Goal: Task Accomplishment & Management: Complete application form

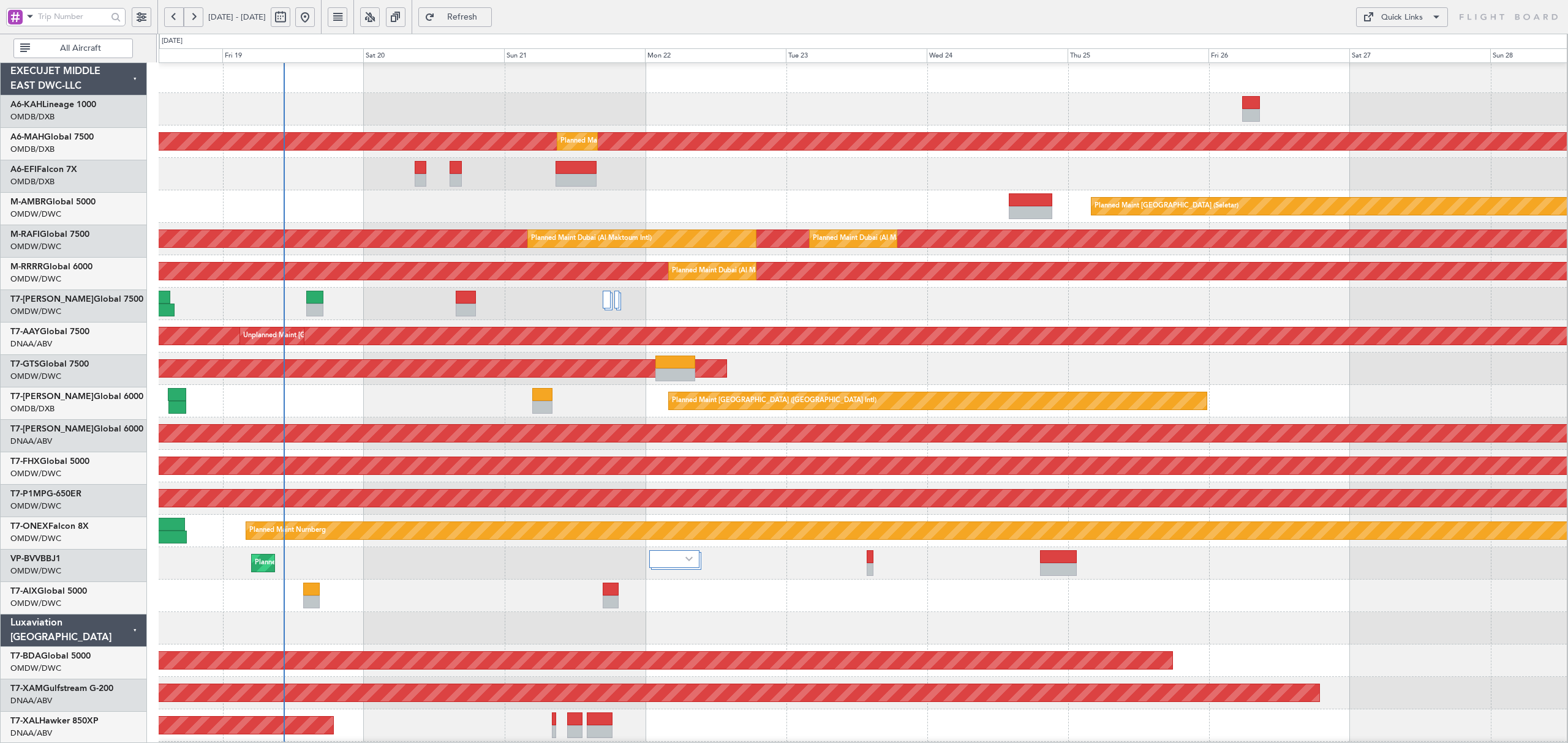
scroll to position [3, 0]
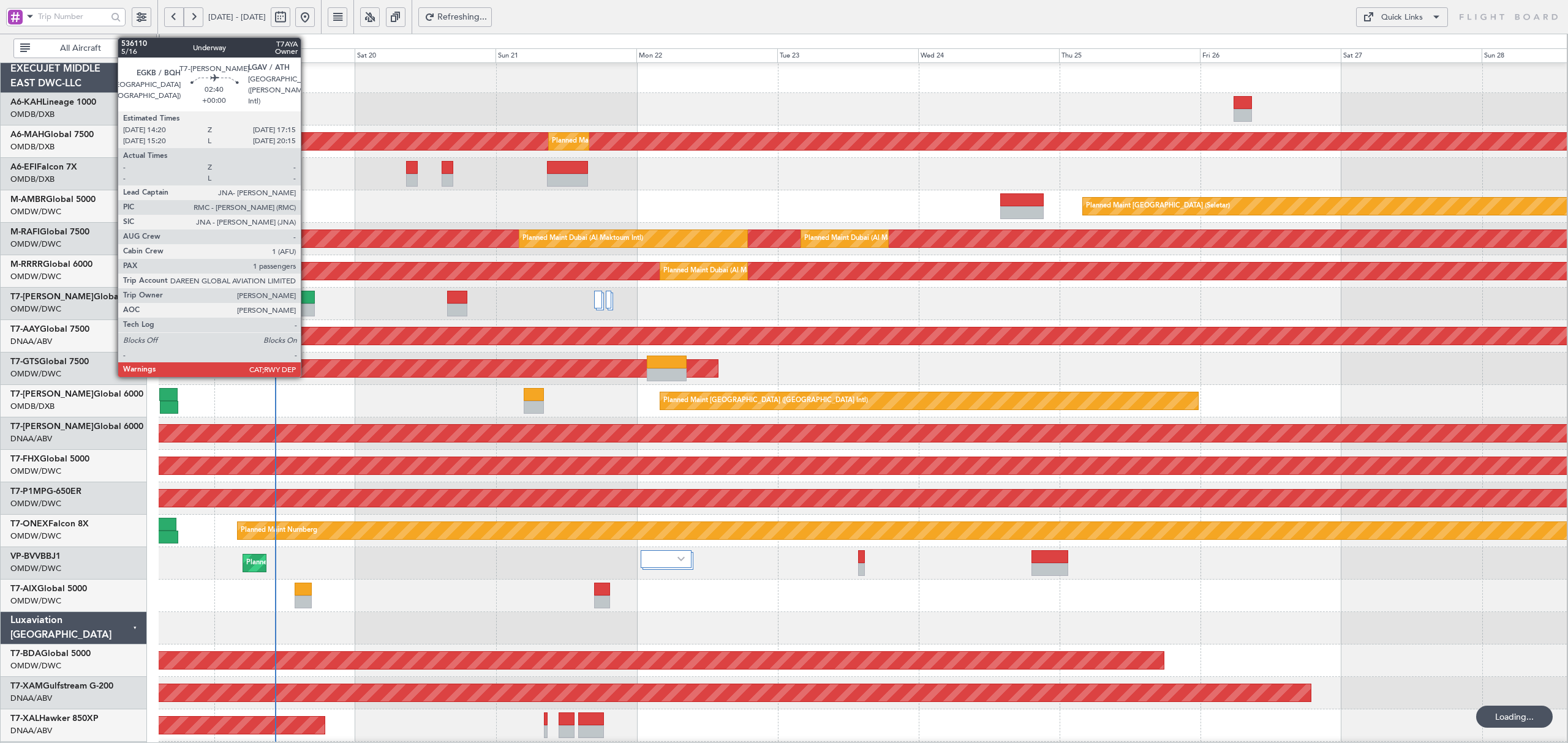
click at [304, 301] on div at bounding box center [306, 297] width 17 height 13
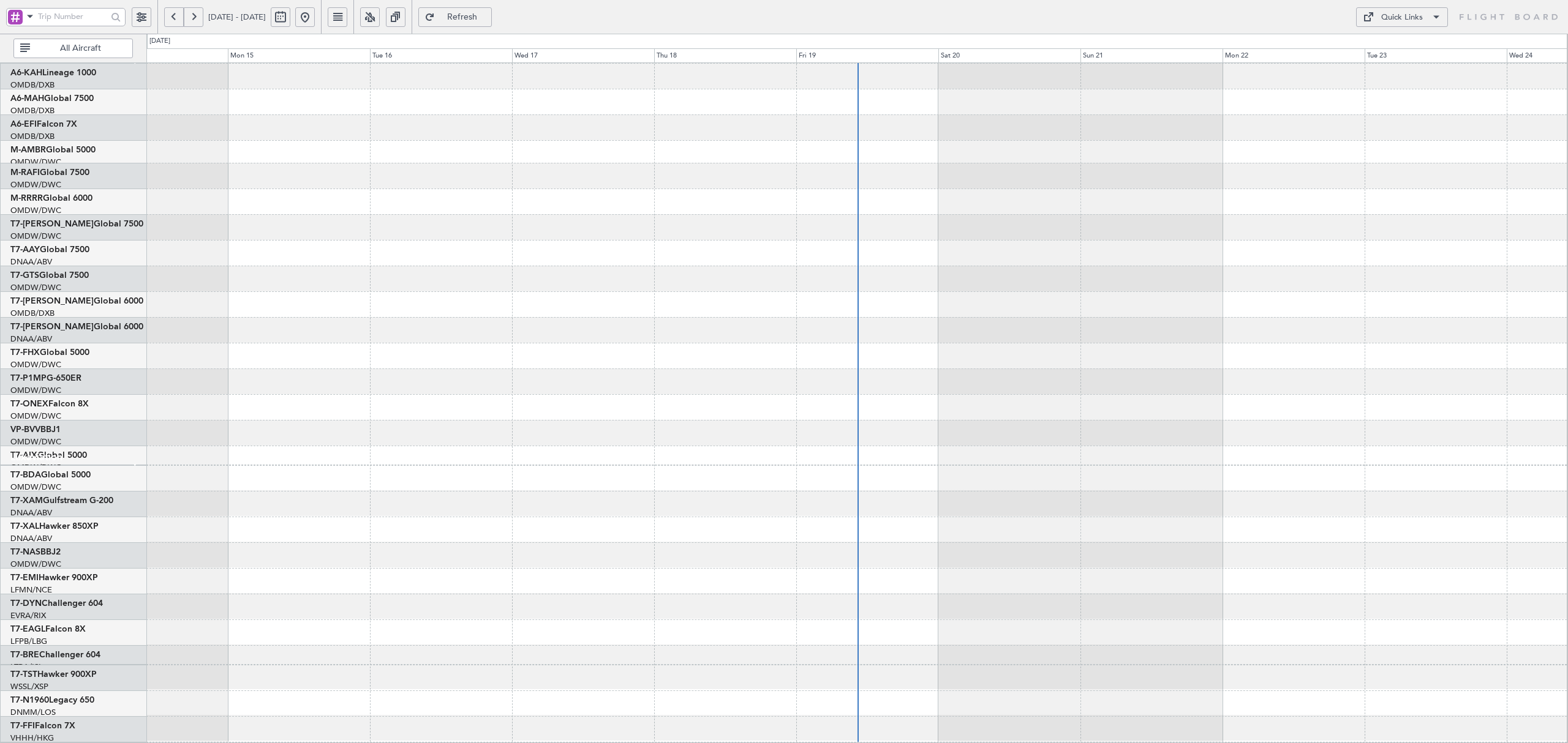
click at [124, 129] on div "EXECUJET MIDDLE EAST DWC-LLC A6-KAH Lineage 1000 OMDB/DXB Dubai (Dubai Intl) A6…" at bounding box center [784, 388] width 1568 height 709
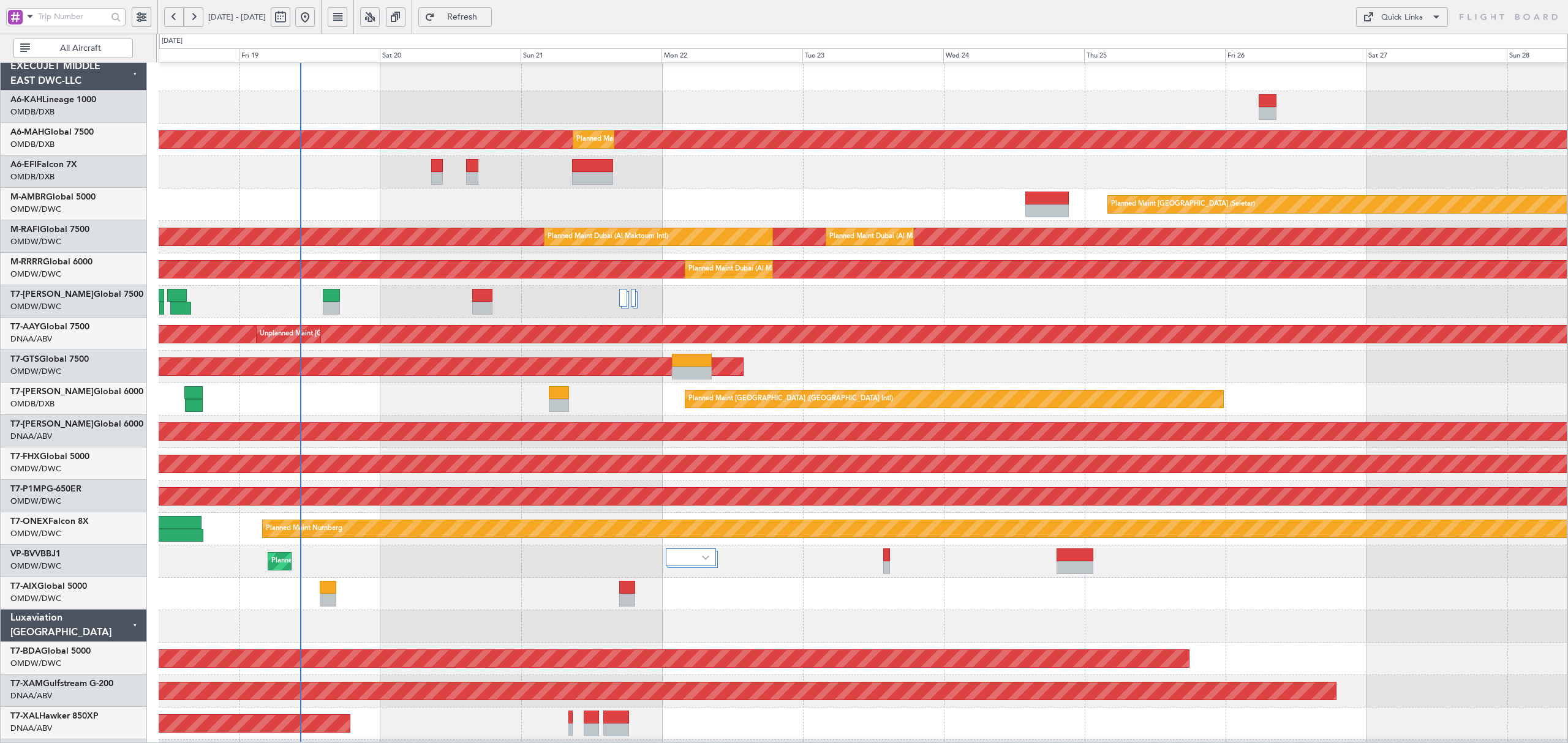
scroll to position [4, 0]
click at [31, 18] on span at bounding box center [30, 16] width 15 height 15
drag, startPoint x: 51, startPoint y: 72, endPoint x: 54, endPoint y: 65, distance: 7.6
click at [52, 73] on div "A/C (Reg. or Type)" at bounding box center [86, 81] width 158 height 22
click at [53, 9] on input "text" at bounding box center [72, 17] width 69 height 19
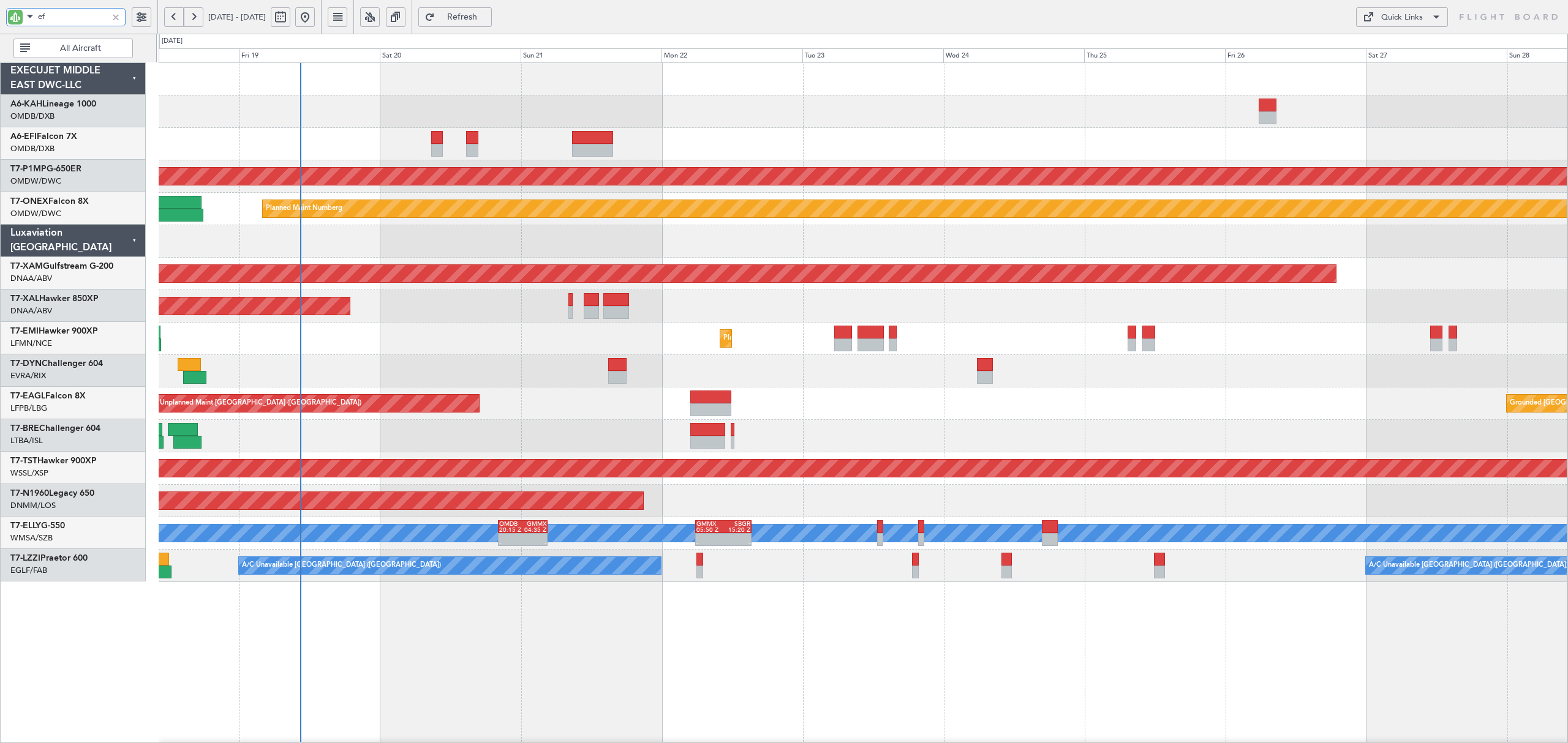
scroll to position [0, 0]
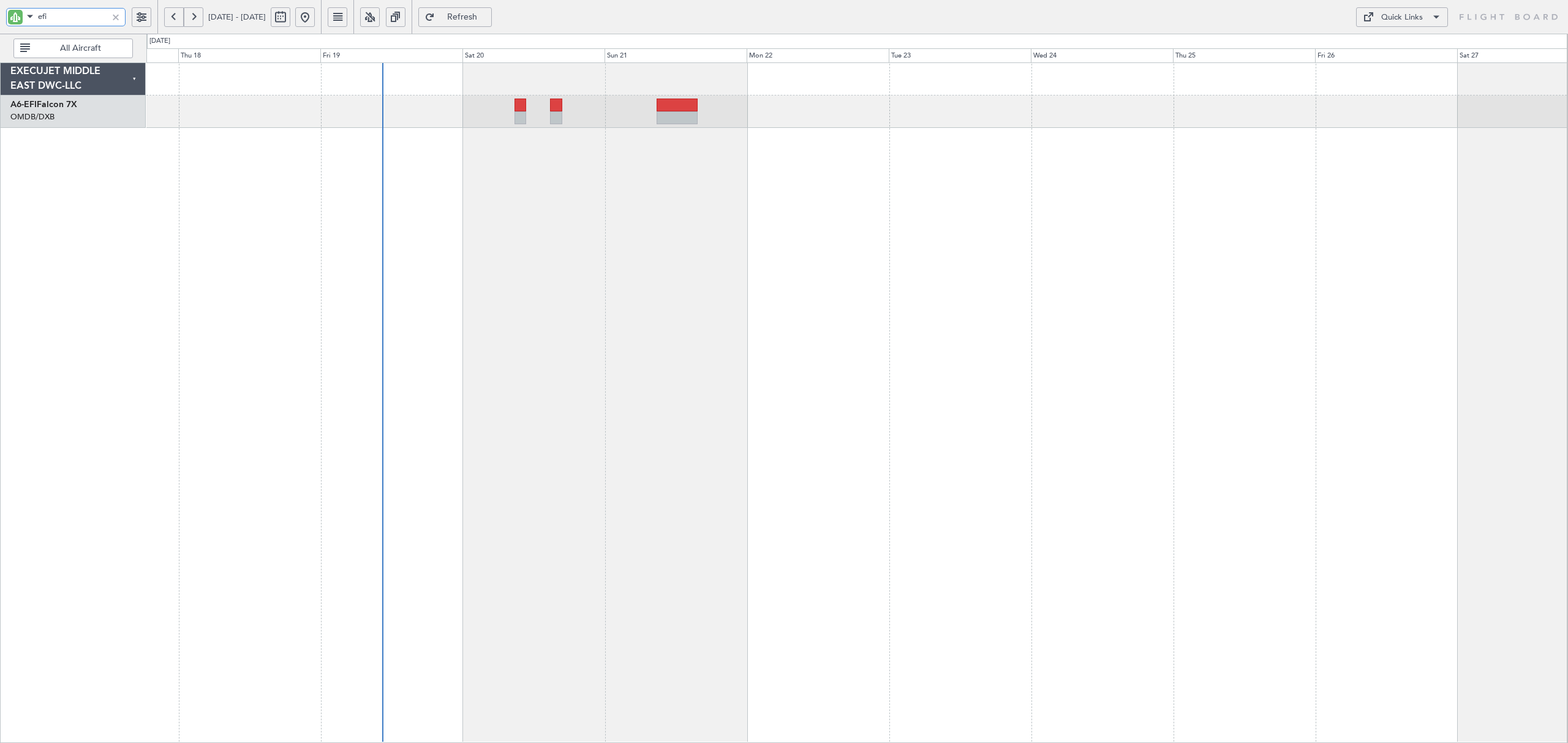
click at [343, 105] on div "Planned Maint [GEOGRAPHIC_DATA] ([GEOGRAPHIC_DATA])" at bounding box center [857, 112] width 1421 height 33
click at [780, 100] on div "Planned Maint [GEOGRAPHIC_DATA] ([GEOGRAPHIC_DATA])" at bounding box center [857, 112] width 1421 height 33
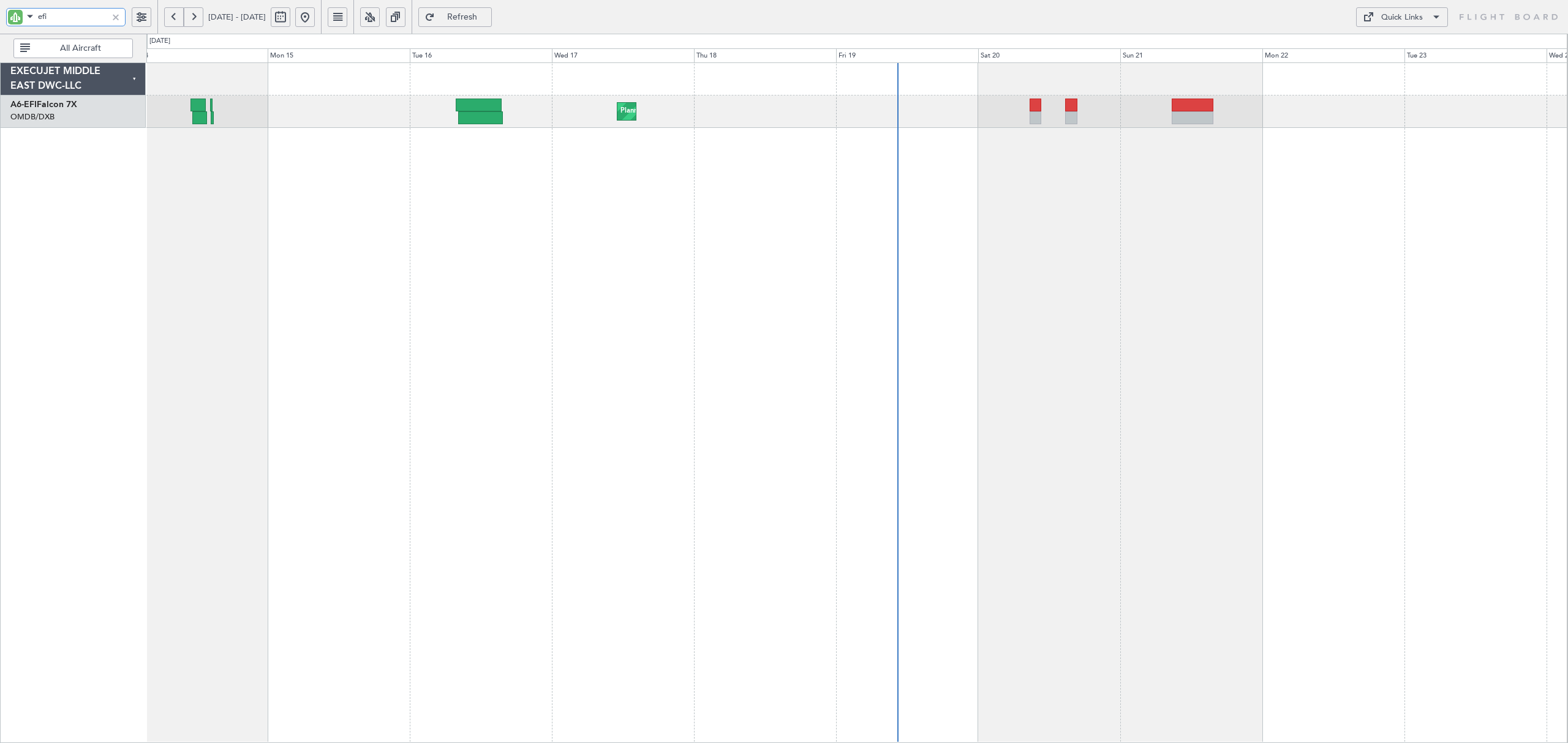
type input "efi"
click at [174, 11] on button at bounding box center [174, 17] width 20 height 20
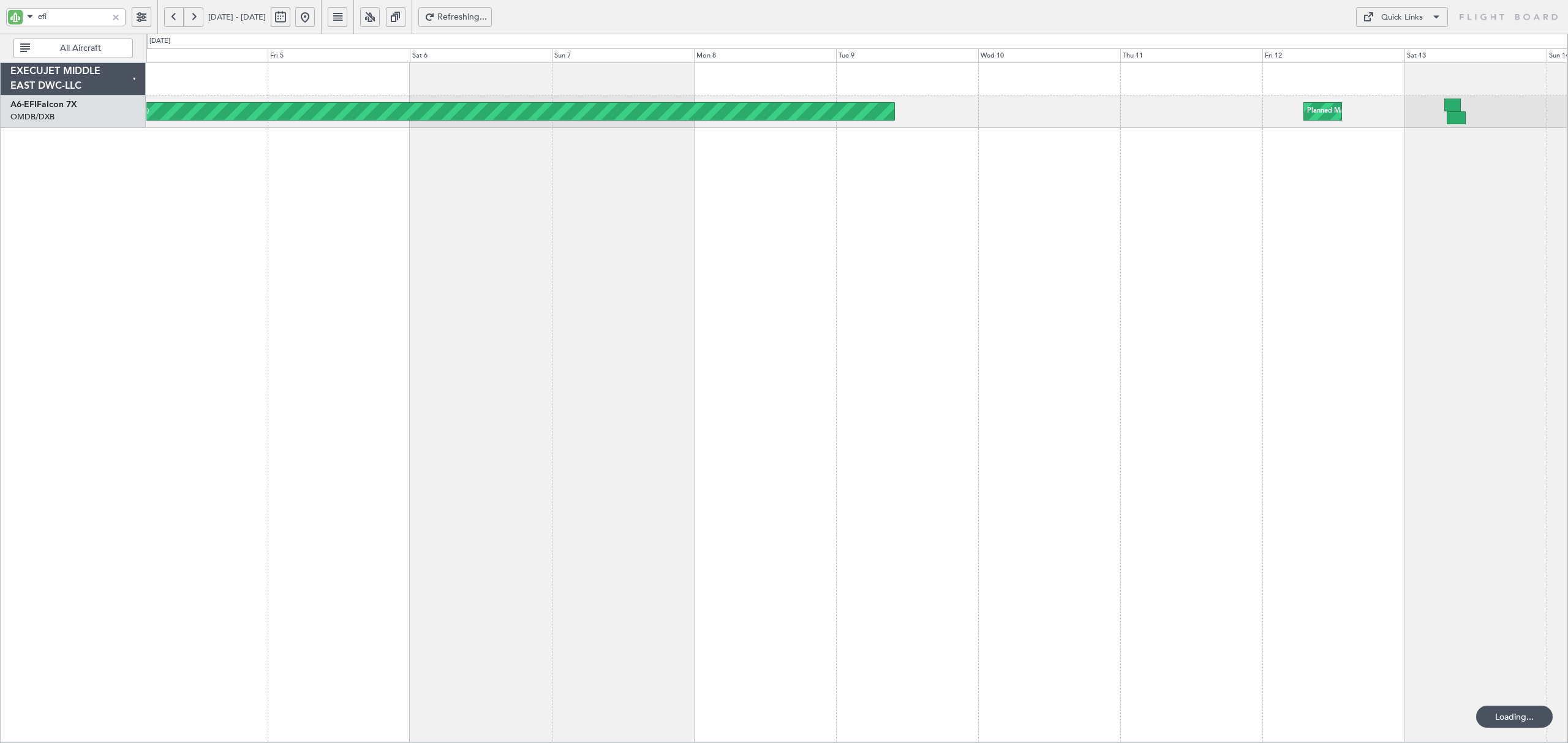
click at [174, 11] on button at bounding box center [174, 17] width 20 height 20
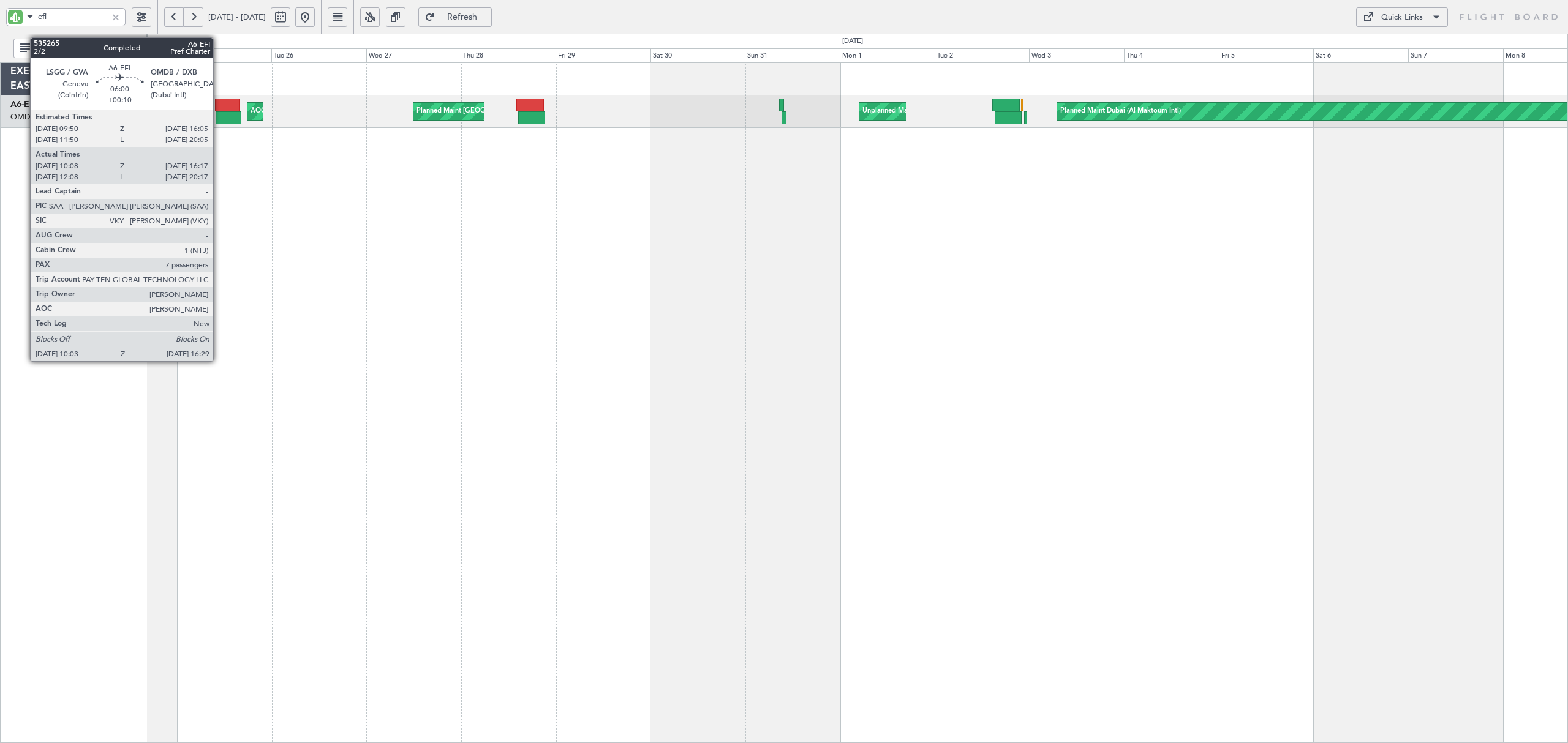
click at [219, 115] on div at bounding box center [228, 118] width 25 height 13
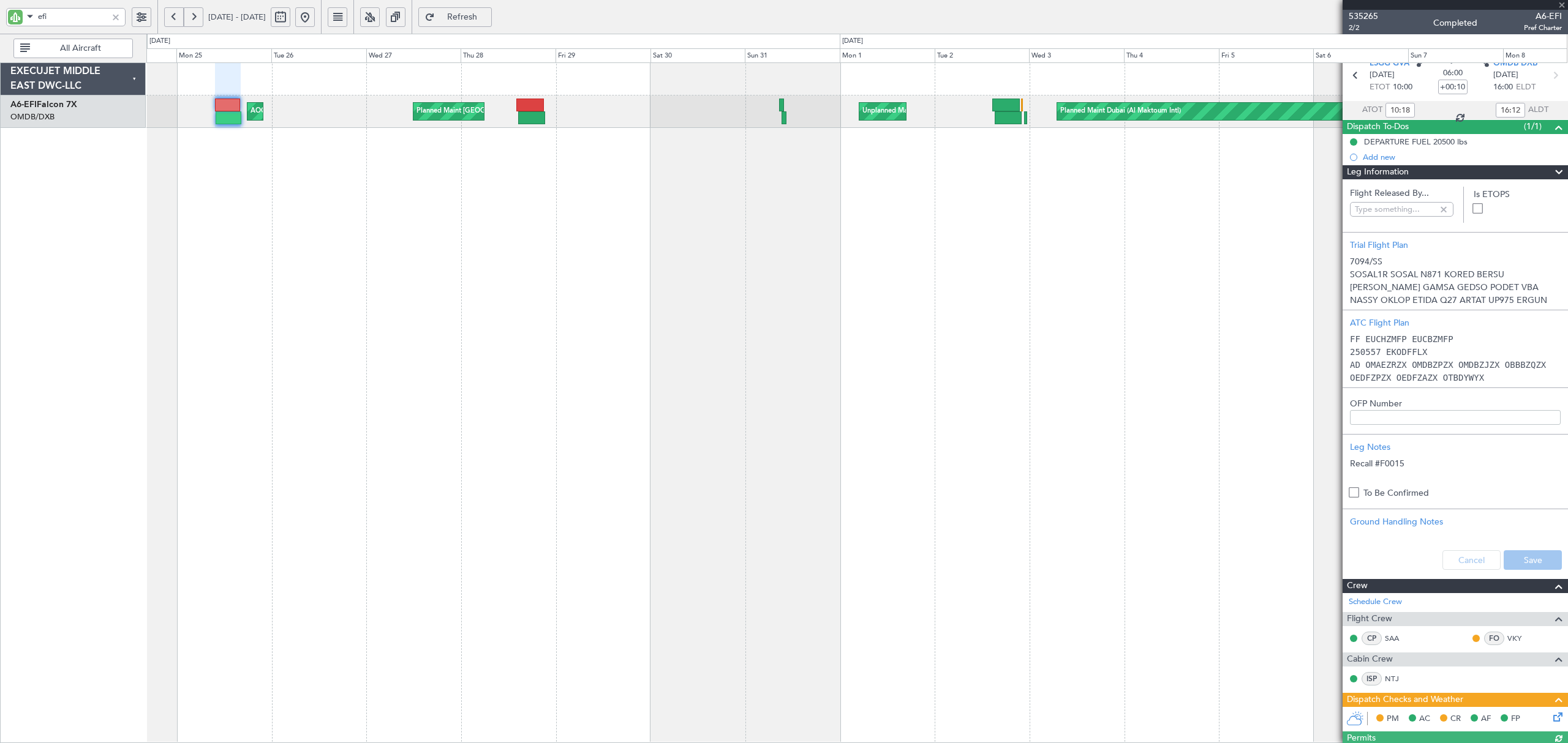
type input "Syed Shakeel (SYS)"
type input "7113"
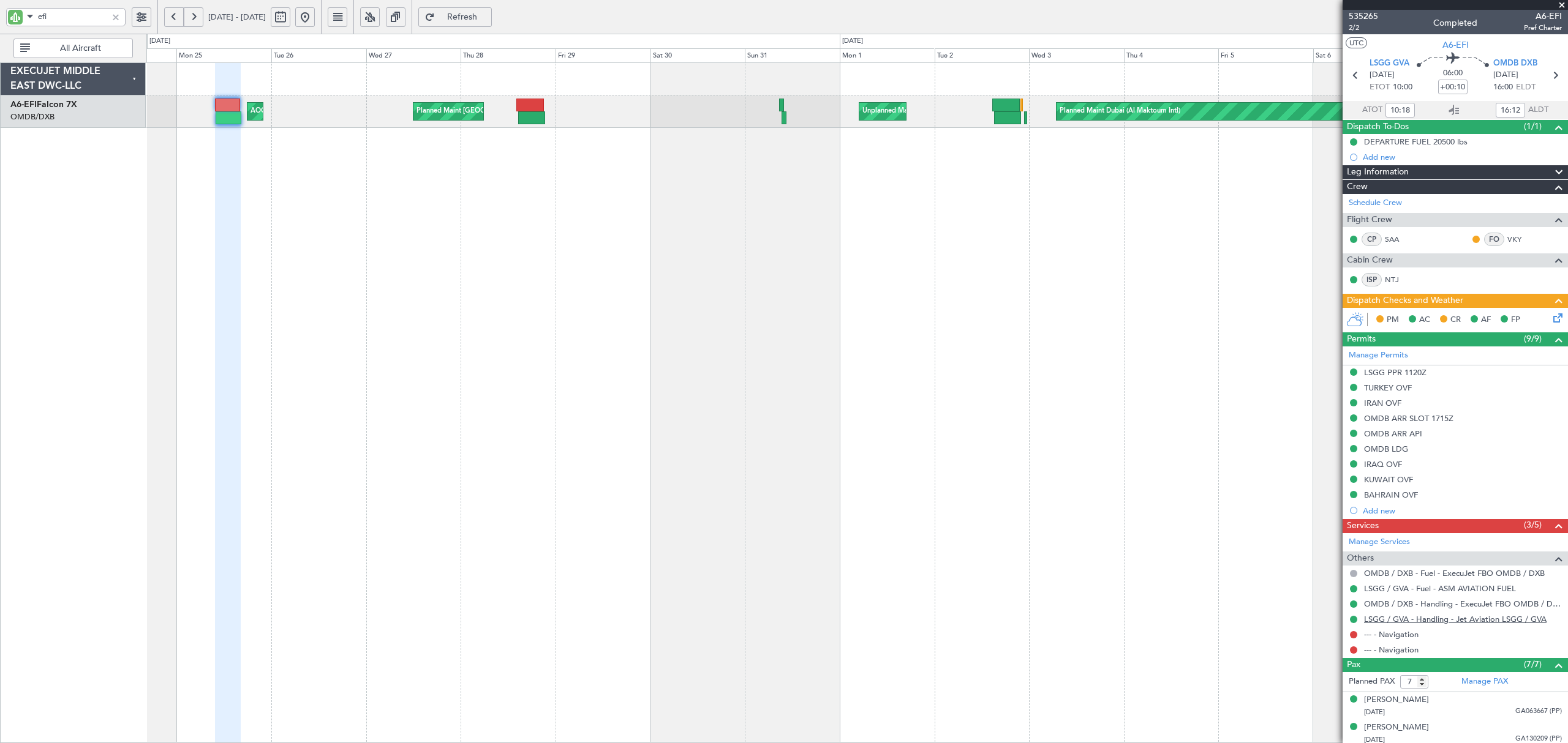
click at [1443, 625] on link "LSGG / GVA - Handling - Jet Aviation LSGG / GVA" at bounding box center [1455, 619] width 183 height 10
type input "Syed Shakeel (SYS)"
type input "7113"
type input "Syed Shakeel (SYS)"
type input "7113"
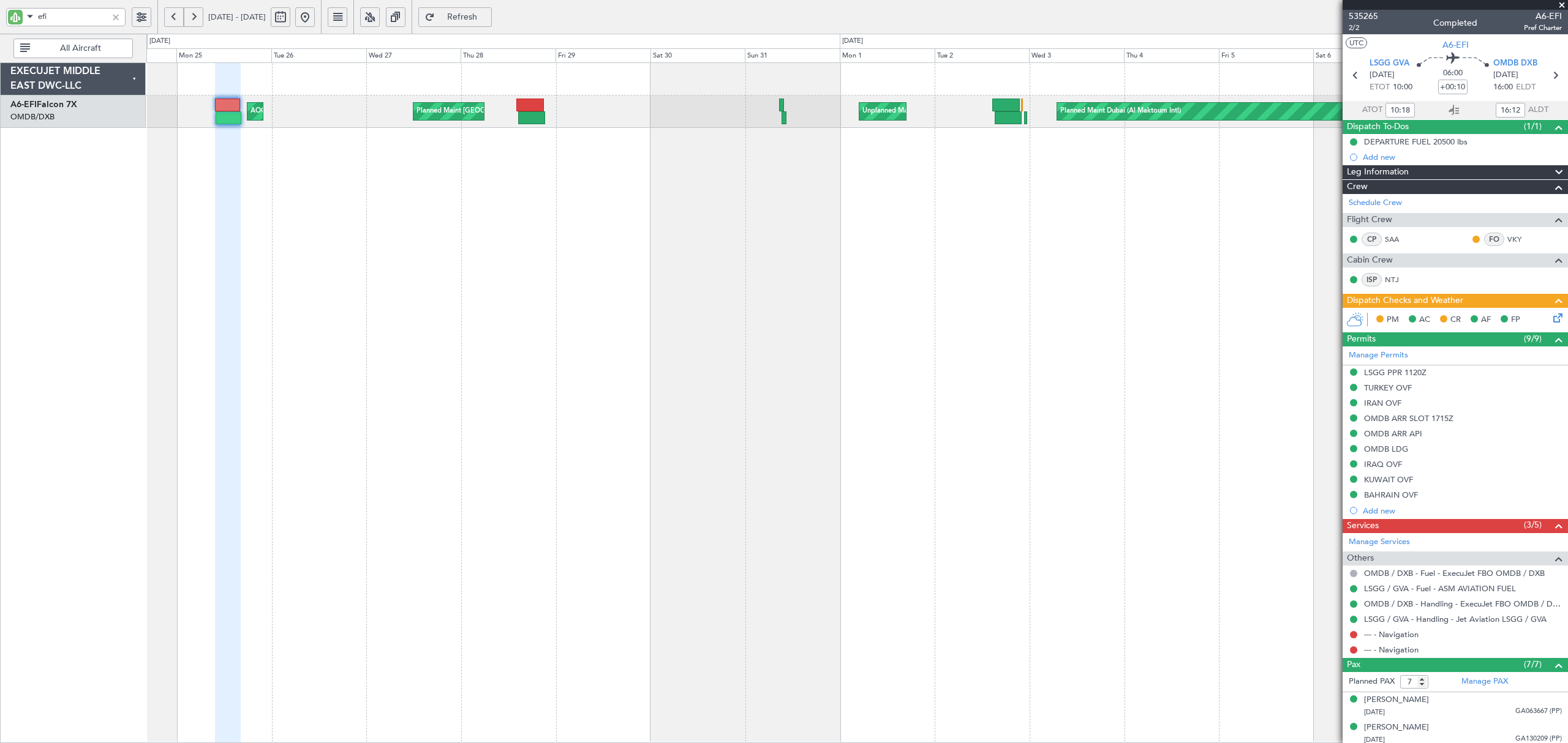
type input "Syed Shakeel (SYS)"
type input "7113"
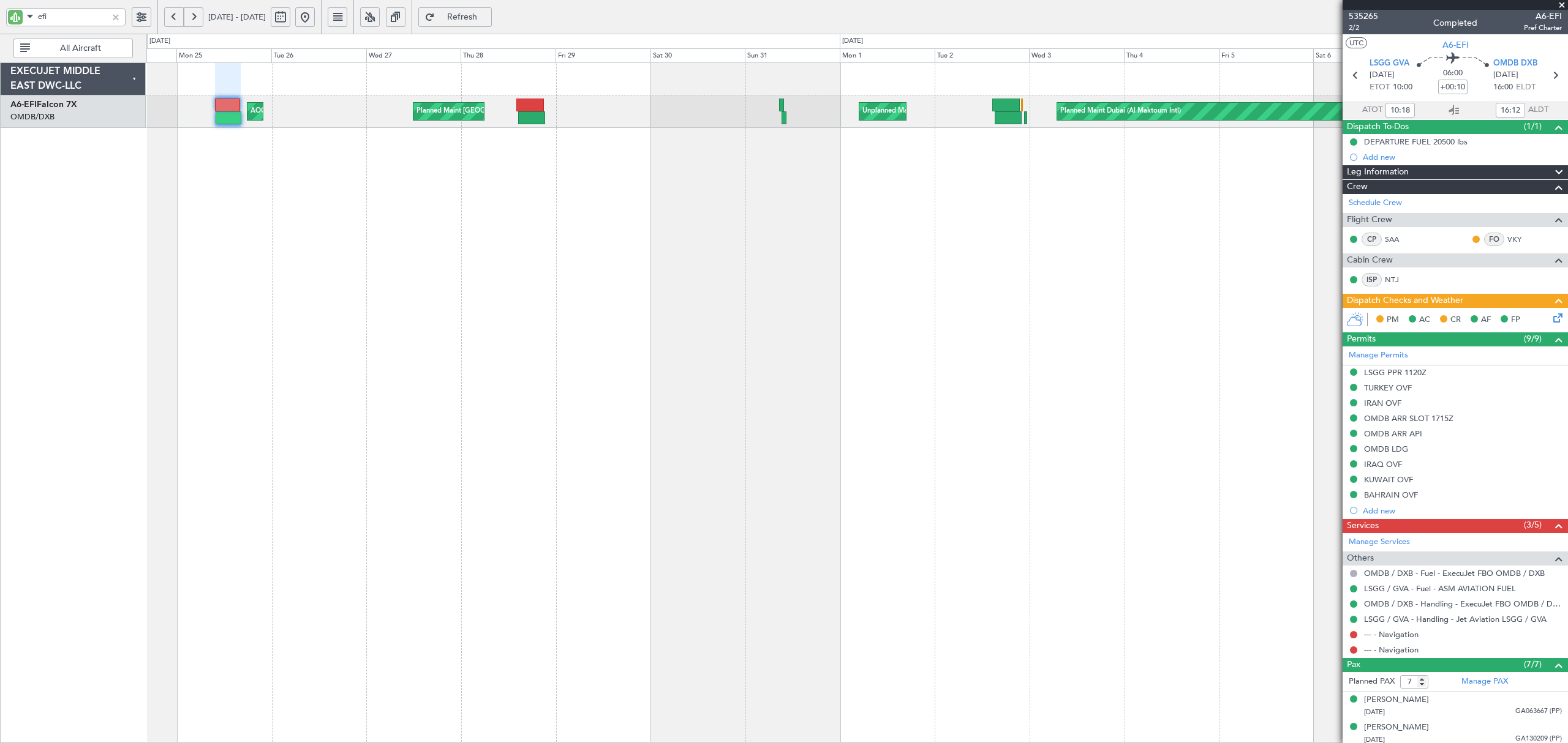
type input "Syed Shakeel (SYS)"
type input "7113"
type input "Syed Shakeel (SYS)"
type input "7113"
type input "Syed Shakeel (SYS)"
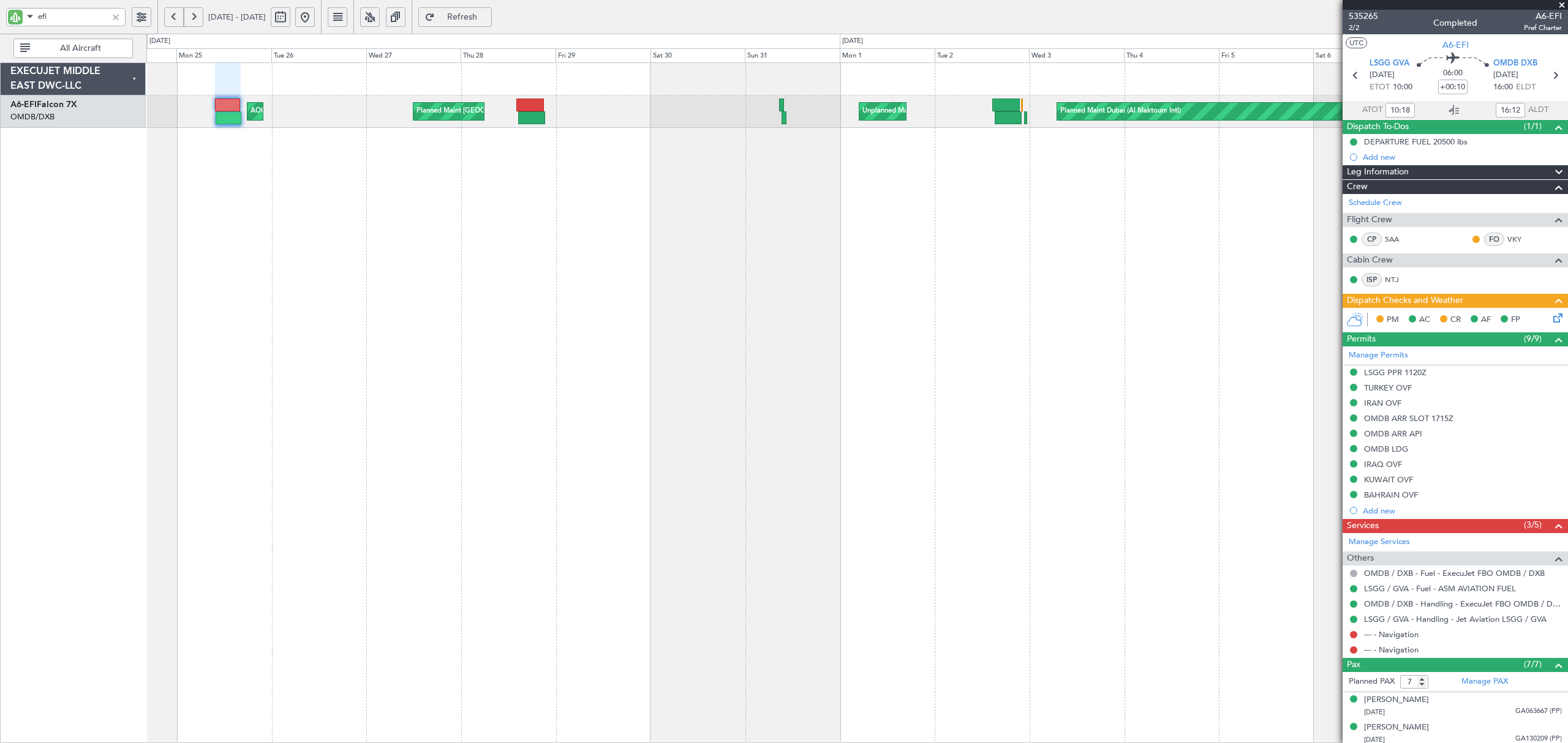
type input "7113"
